Goal: Information Seeking & Learning: Learn about a topic

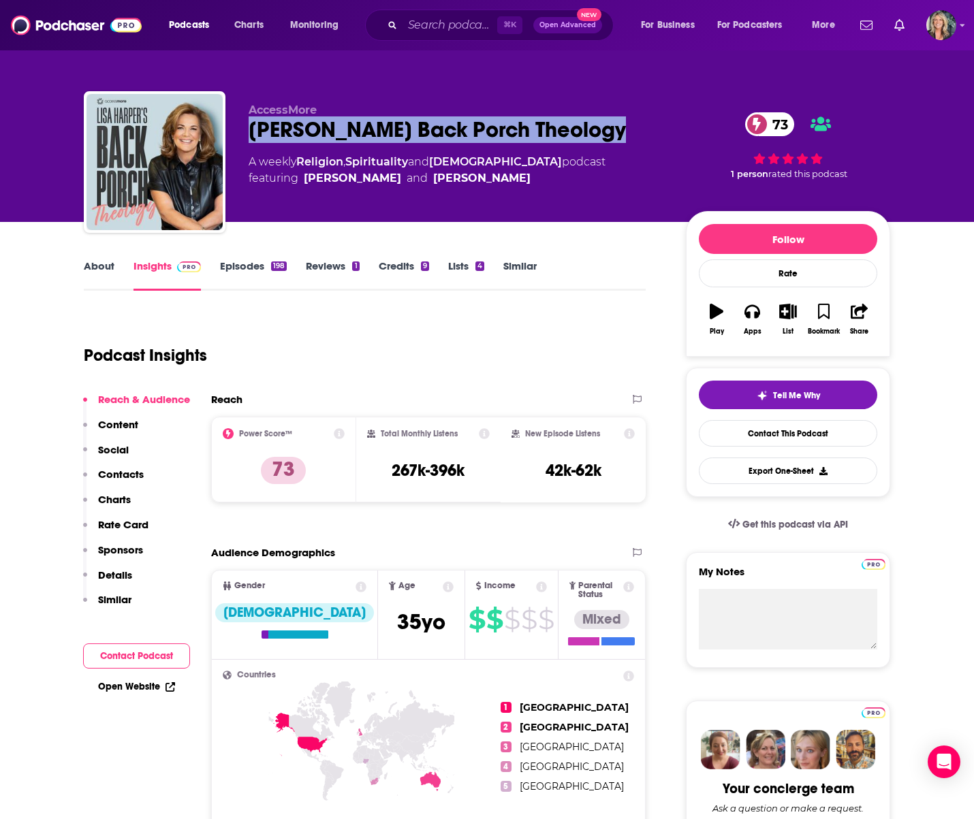
drag, startPoint x: 588, startPoint y: 129, endPoint x: 249, endPoint y: 138, distance: 339.2
click at [249, 138] on div "Lisa Harper's Back Porch Theology 73" at bounding box center [456, 129] width 415 height 27
copy h2 "Lisa Harper's Back Porch Theology"
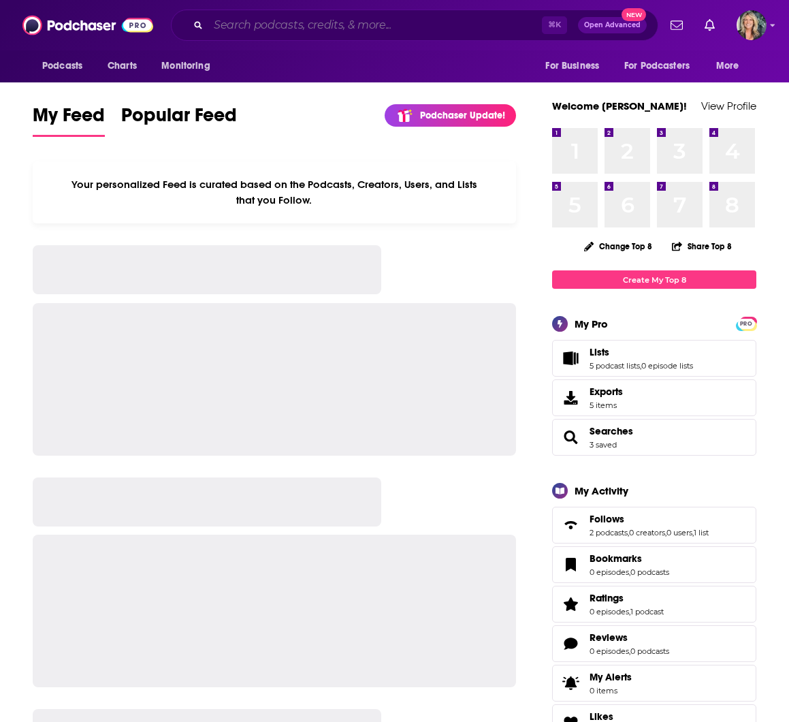
click at [217, 27] on input "Search podcasts, credits, & more..." at bounding box center [375, 25] width 334 height 22
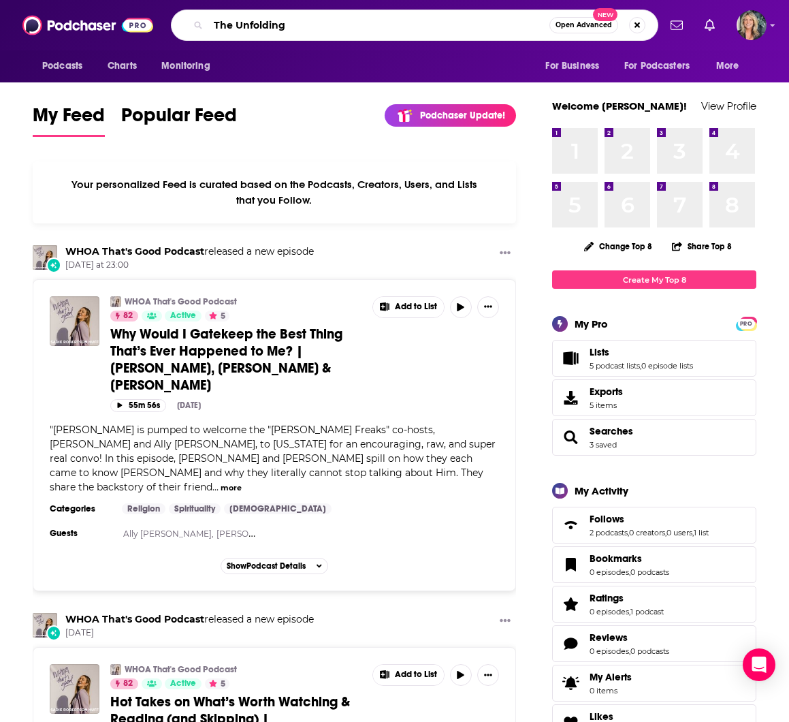
type input "The Unfolding"
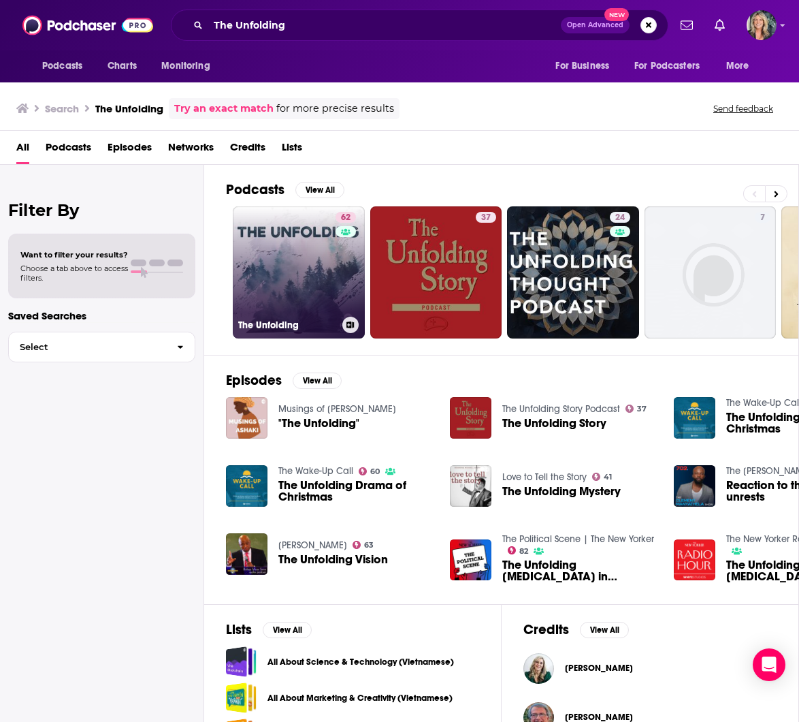
click at [298, 276] on link "62 The Unfolding" at bounding box center [299, 272] width 132 height 132
